Goal: Task Accomplishment & Management: Manage account settings

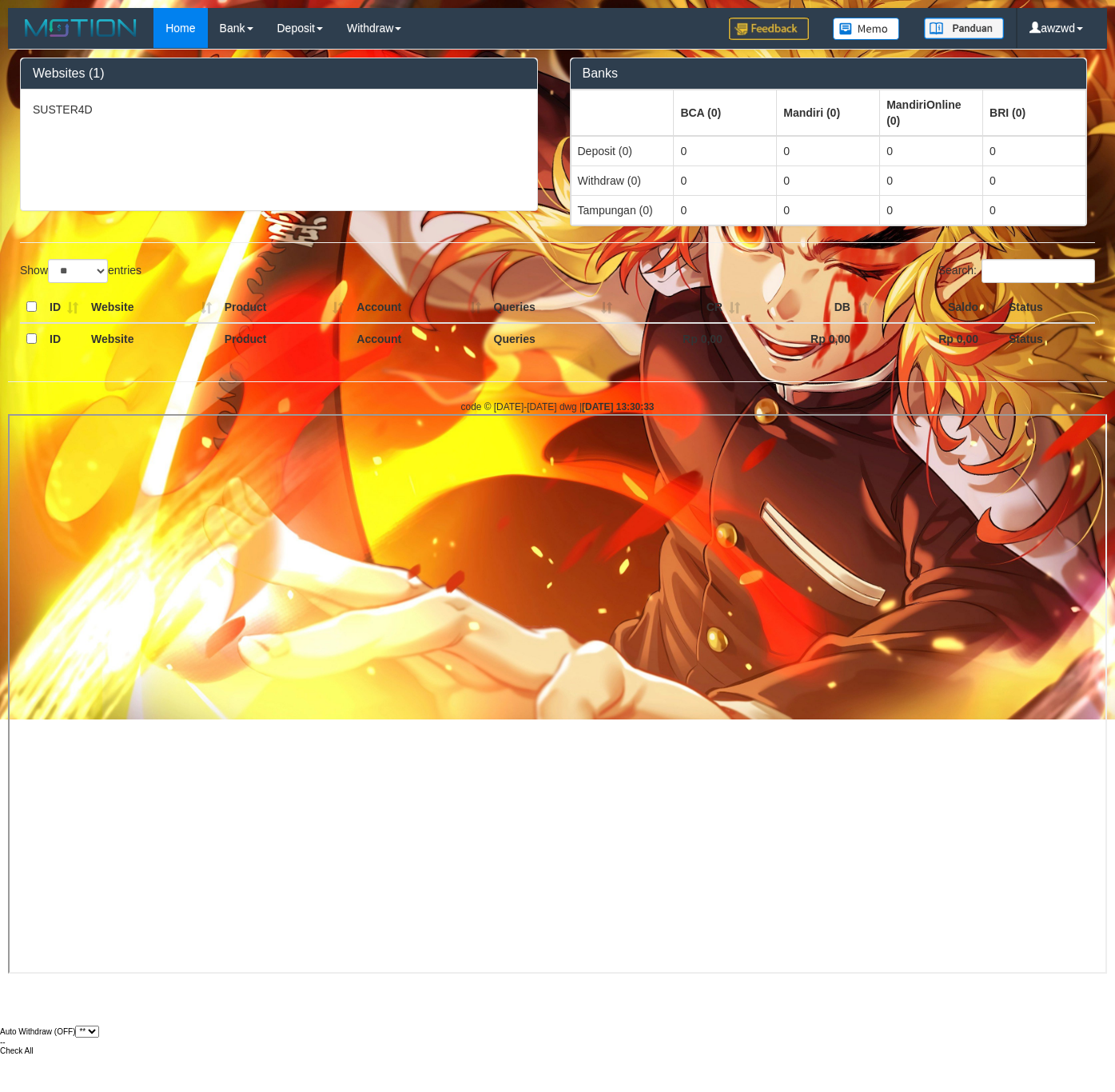
select select "**"
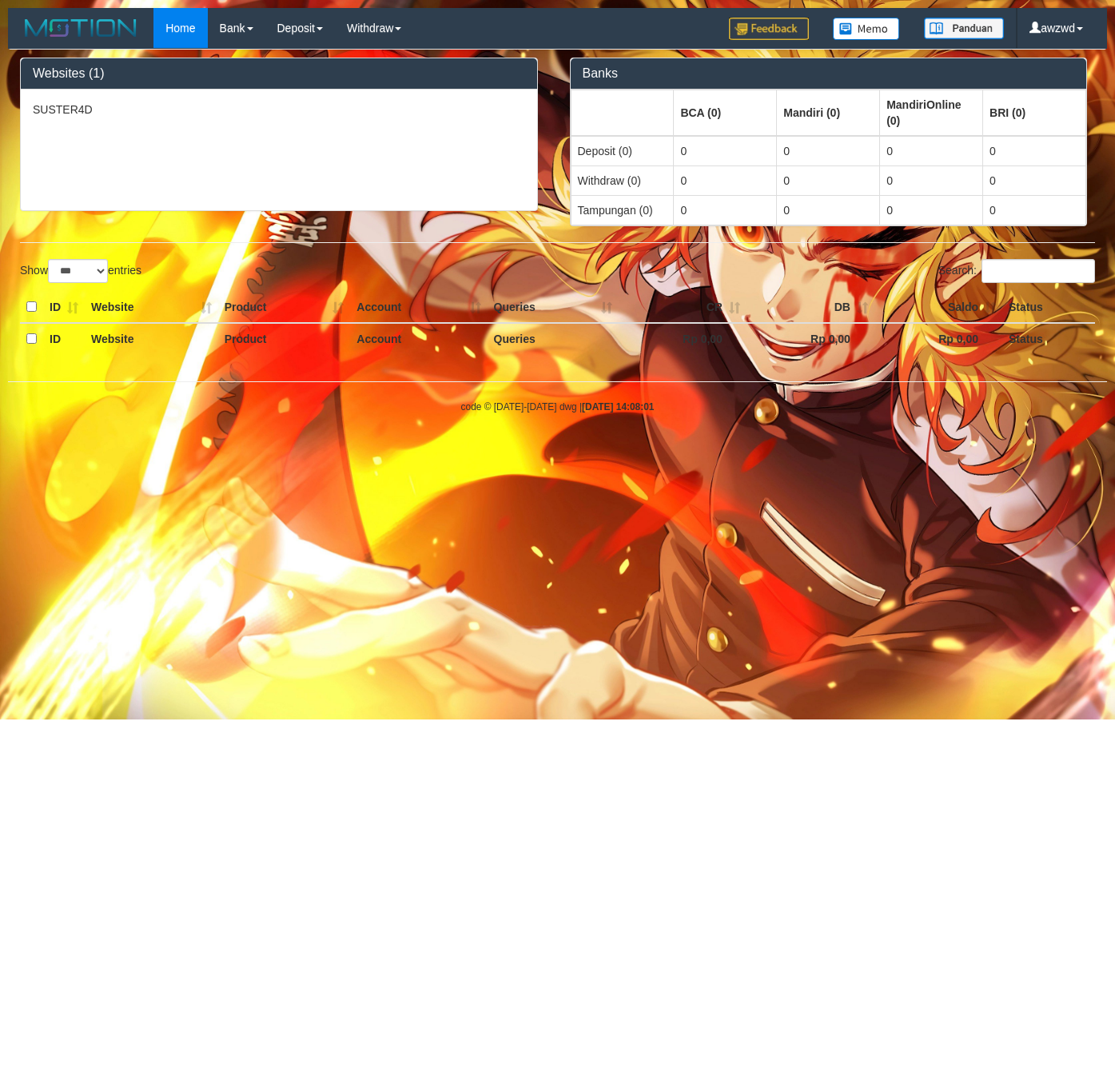
select select "***"
select select "**"
